Goal: Book appointment/travel/reservation

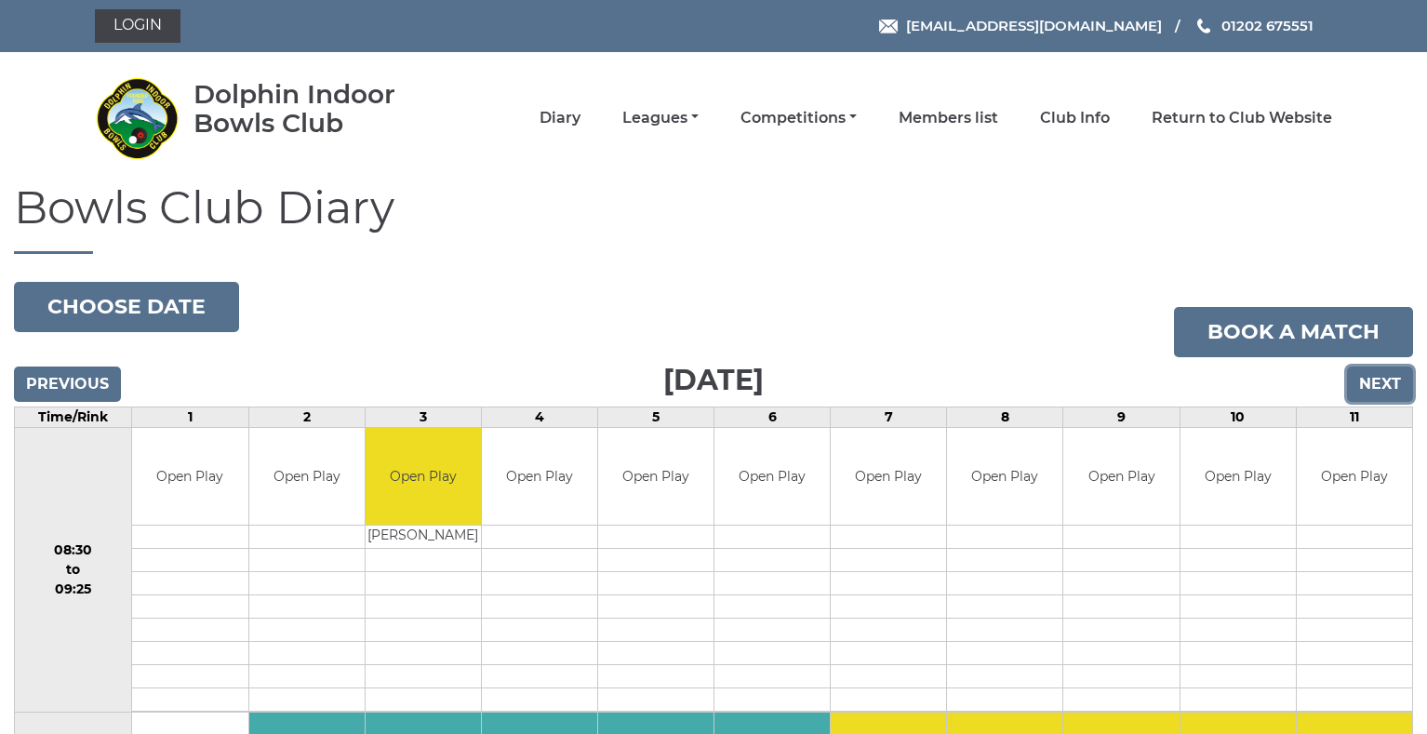
click at [1387, 379] on input "Next" at bounding box center [1380, 383] width 66 height 35
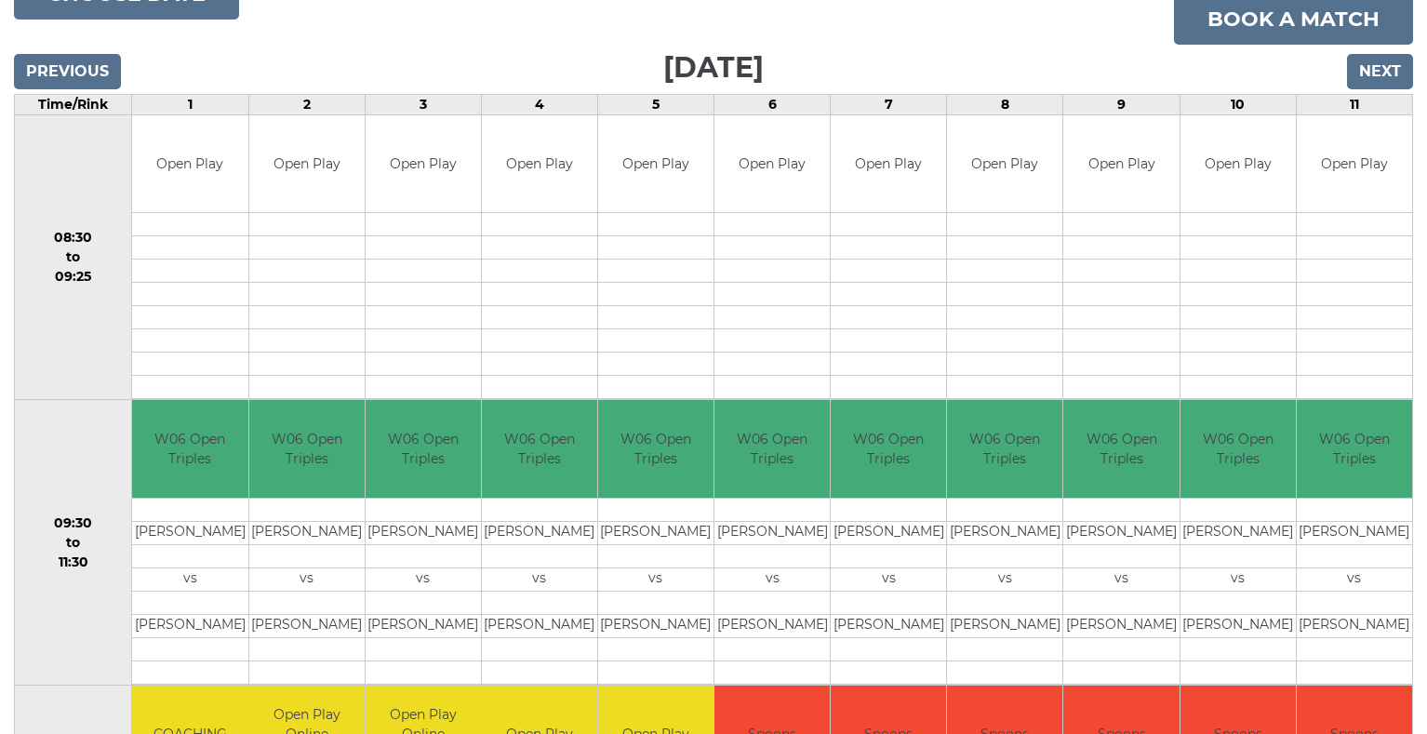
scroll to position [279, 0]
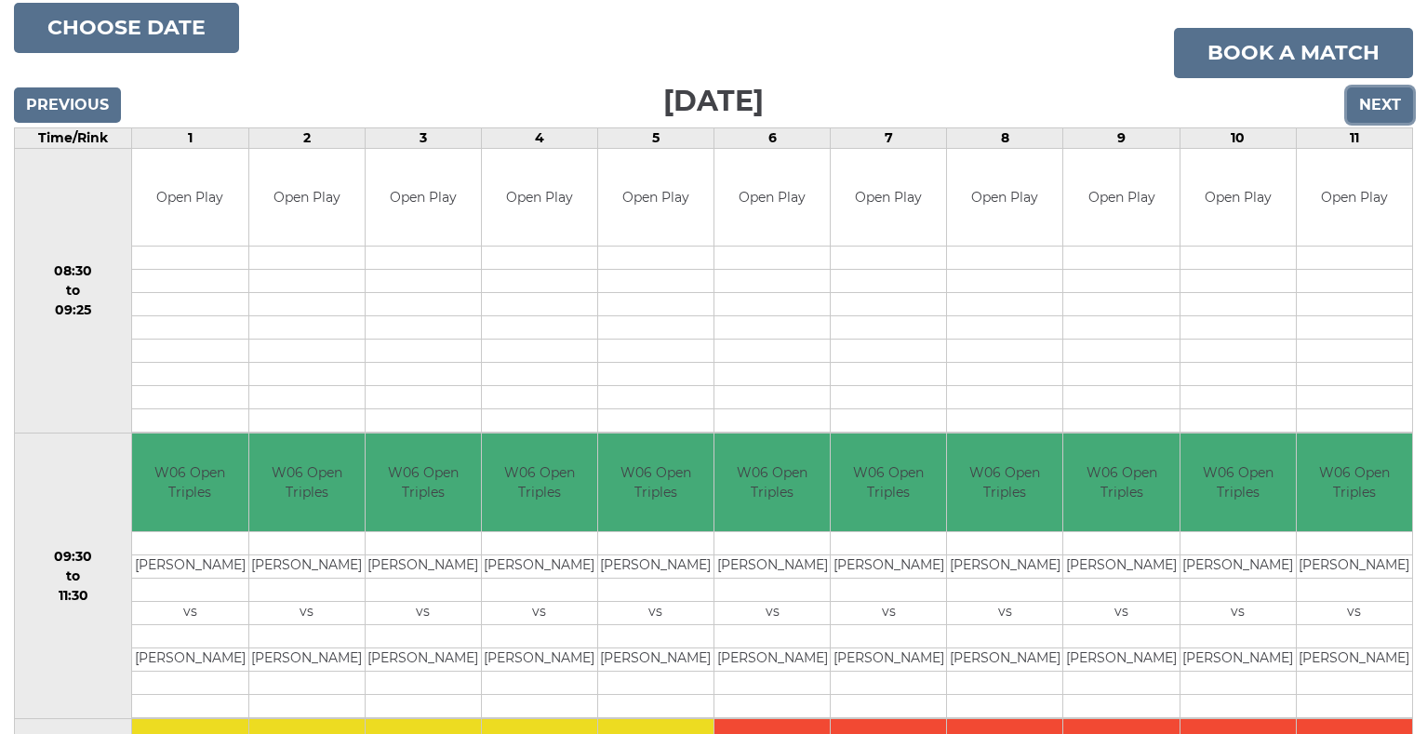
click at [1368, 110] on input "Next" at bounding box center [1380, 104] width 66 height 35
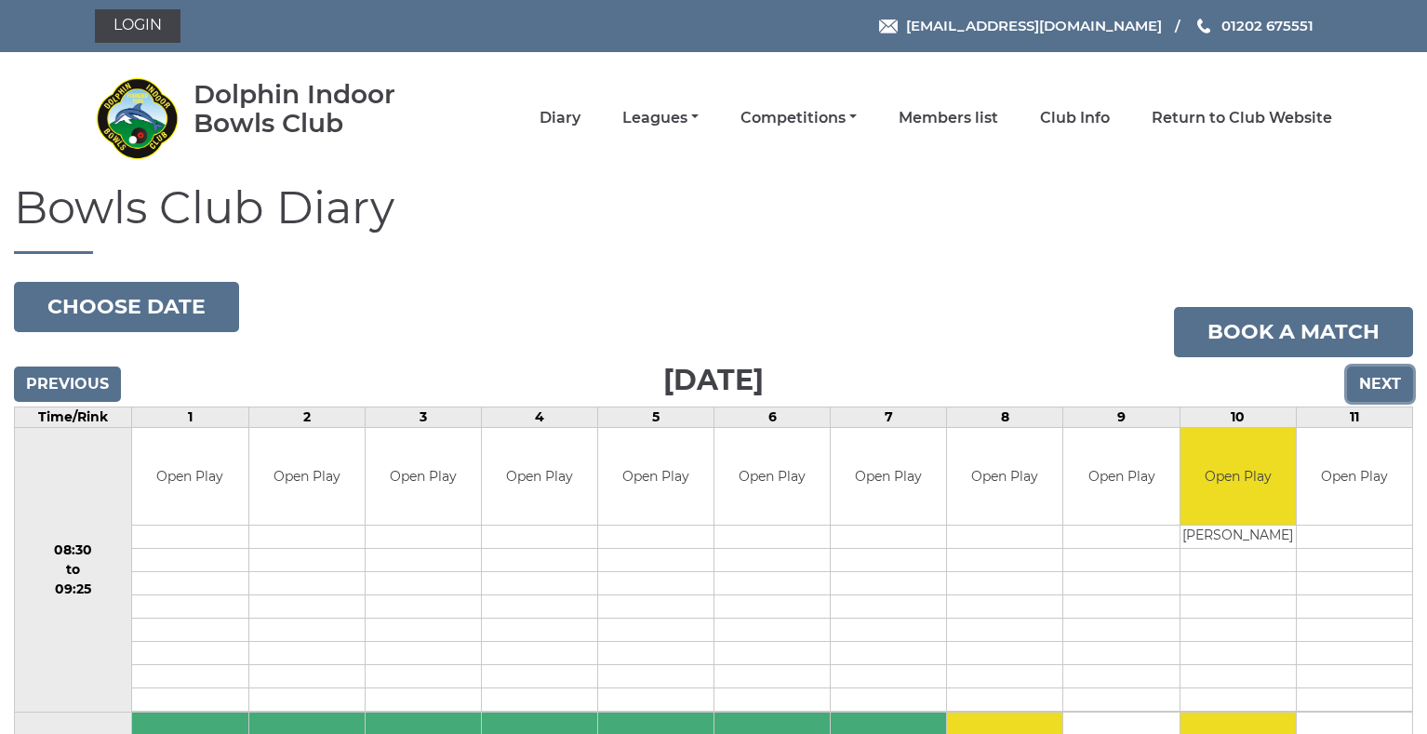
click at [1374, 377] on input "Next" at bounding box center [1380, 383] width 66 height 35
